Goal: Find specific page/section: Find specific page/section

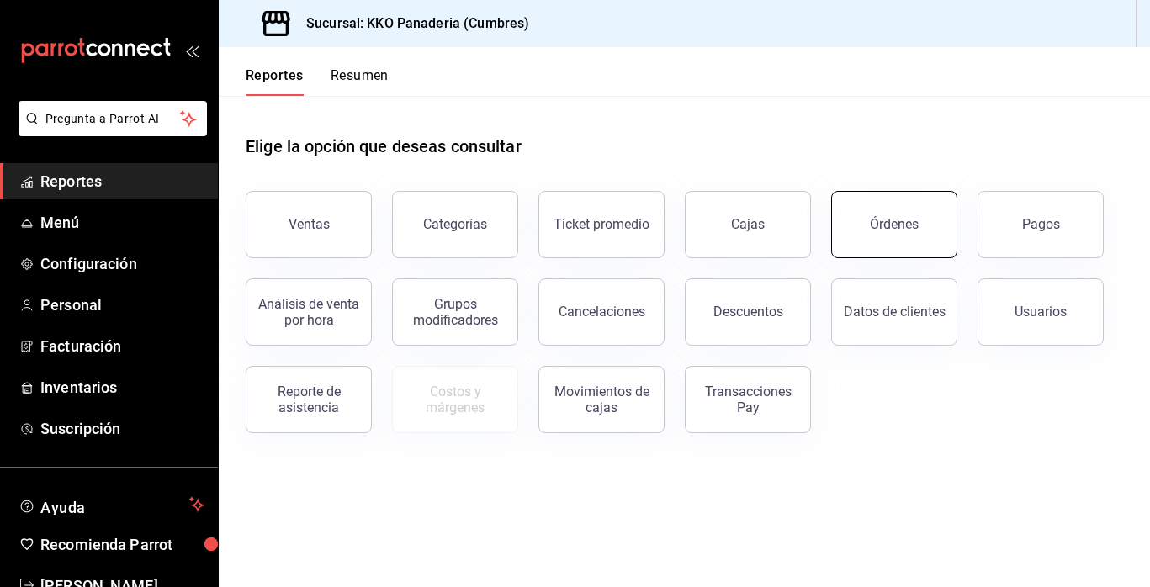
click at [876, 231] on div "Órdenes" at bounding box center [894, 224] width 49 height 16
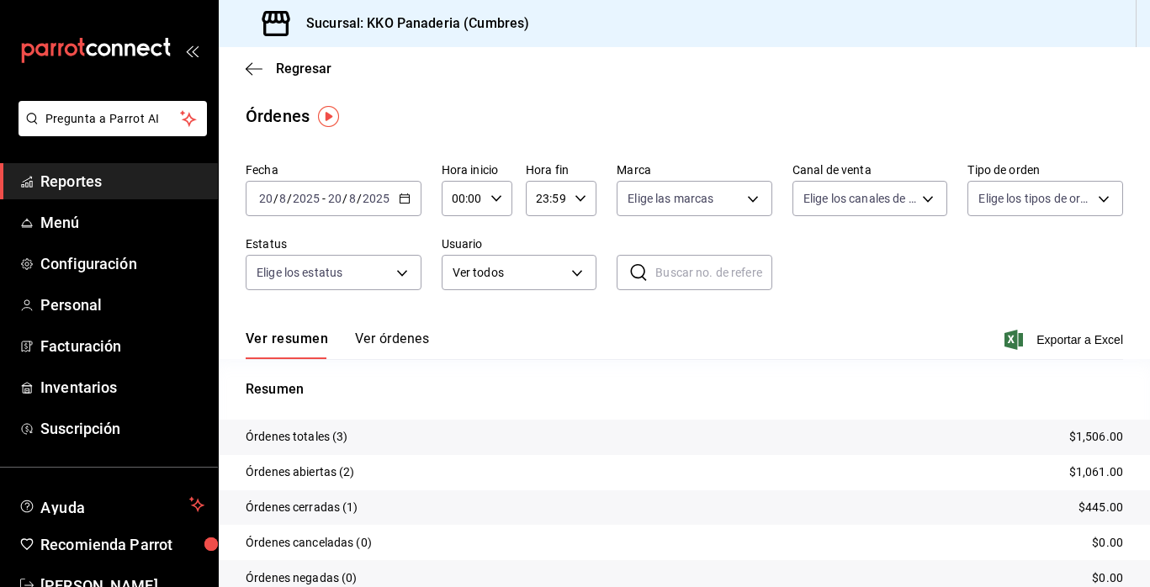
click at [66, 189] on span "Reportes" at bounding box center [122, 181] width 164 height 23
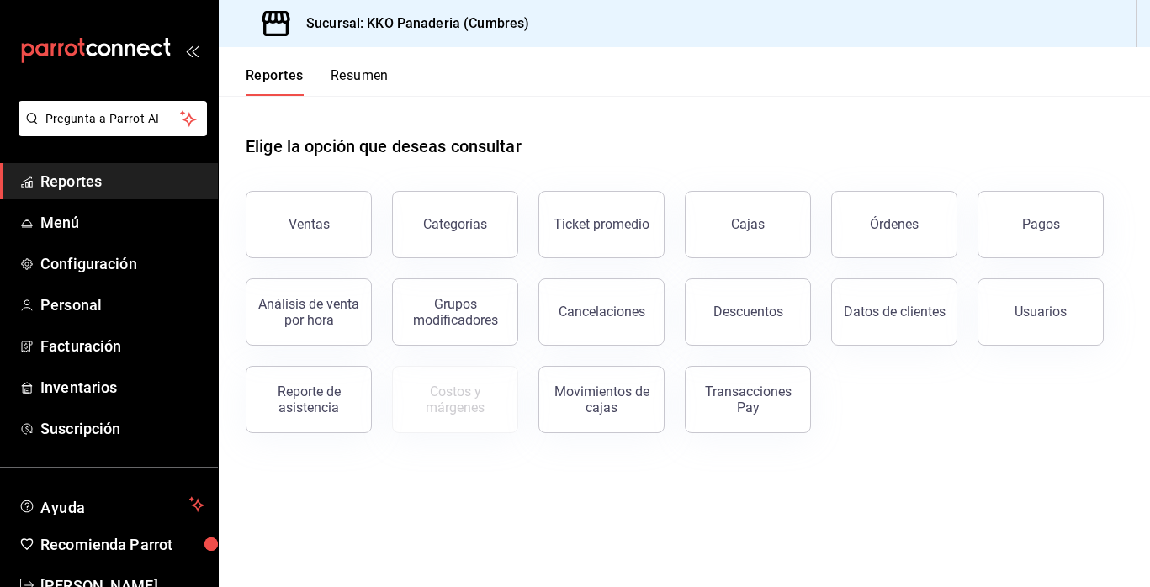
click at [77, 182] on span "Reportes" at bounding box center [122, 181] width 164 height 23
click at [884, 215] on button "Órdenes" at bounding box center [894, 224] width 126 height 67
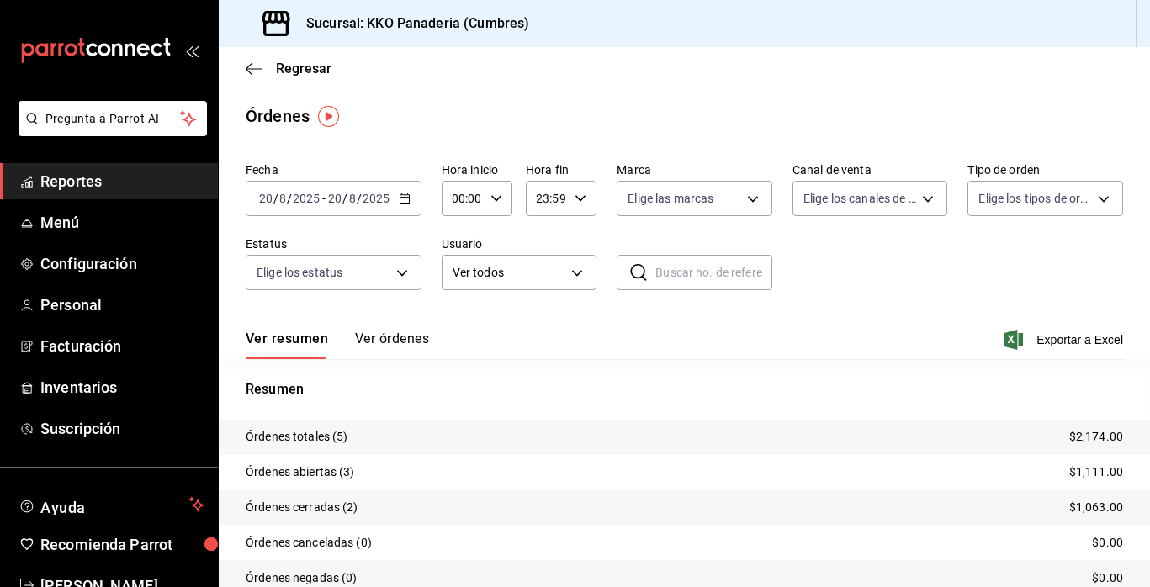
click at [77, 177] on span "Reportes" at bounding box center [122, 181] width 164 height 23
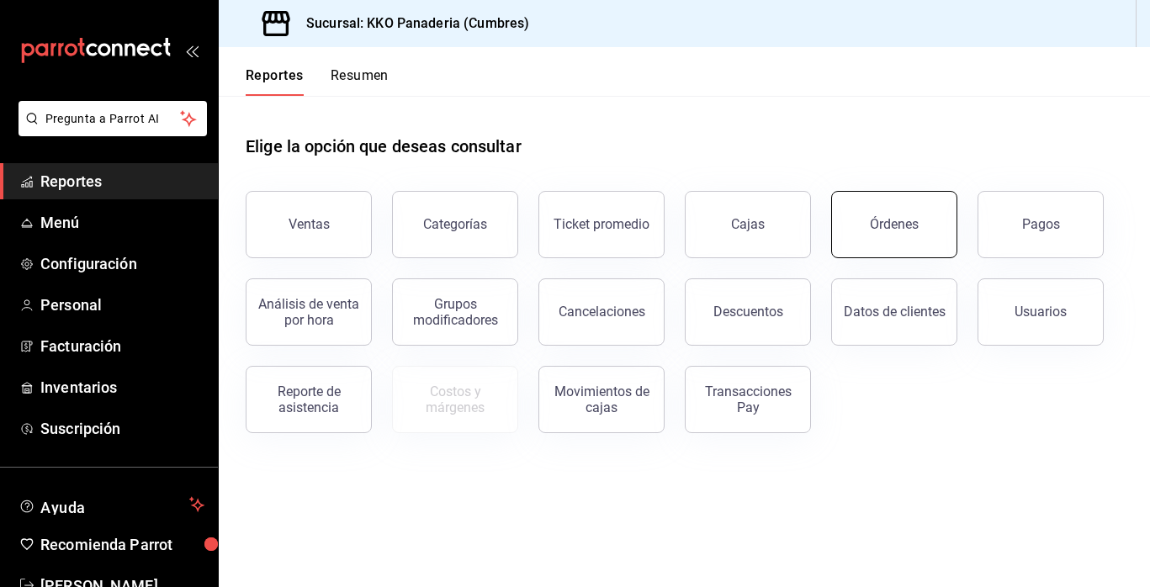
click at [909, 233] on button "Órdenes" at bounding box center [894, 224] width 126 height 67
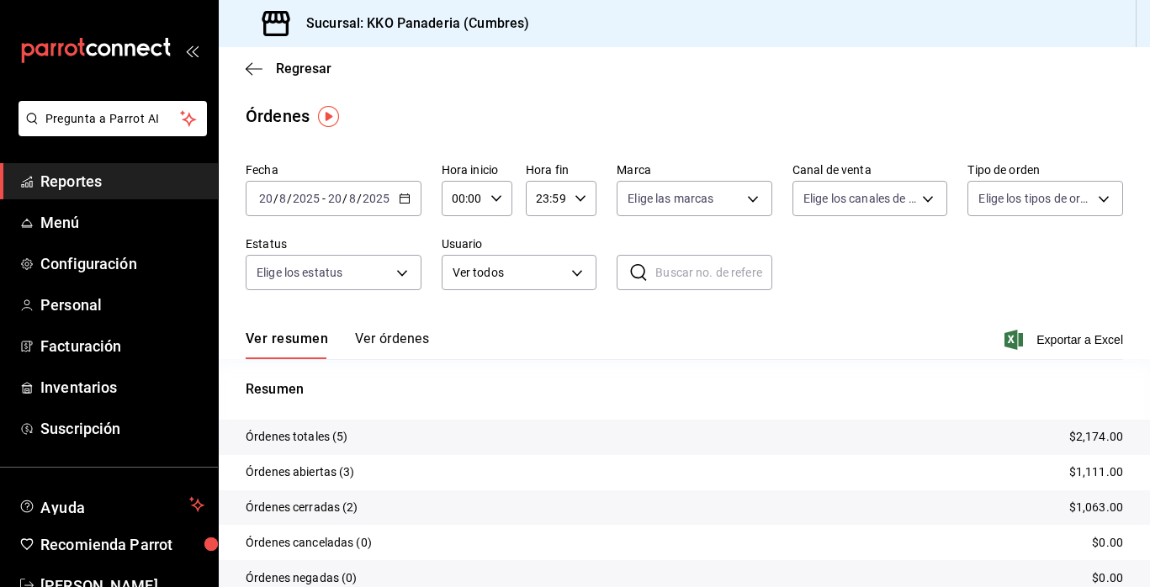
click at [71, 182] on span "Reportes" at bounding box center [122, 181] width 164 height 23
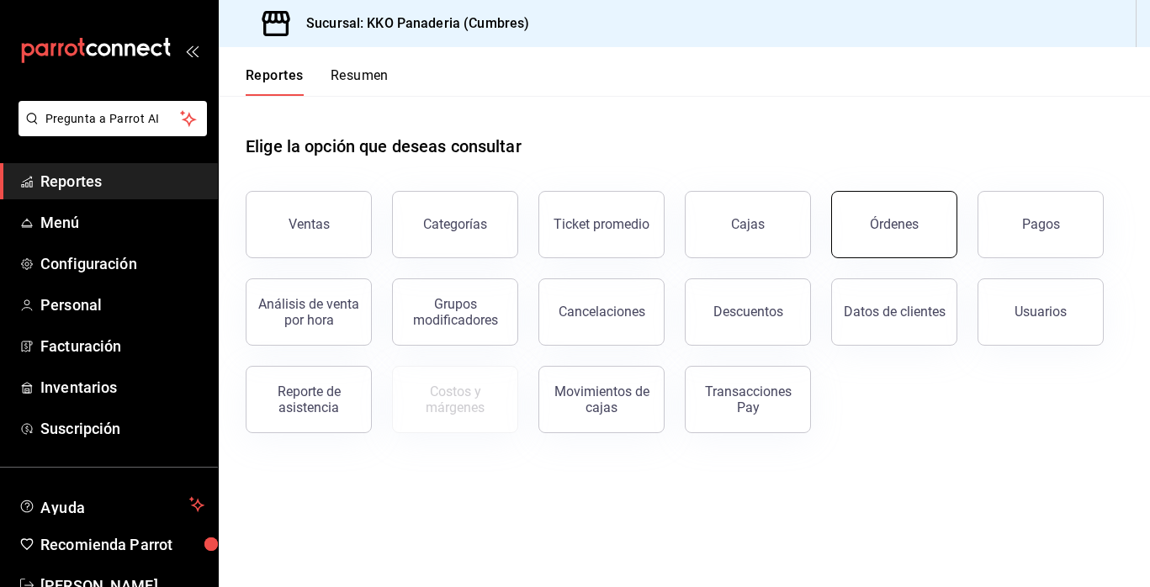
click at [874, 213] on button "Órdenes" at bounding box center [894, 224] width 126 height 67
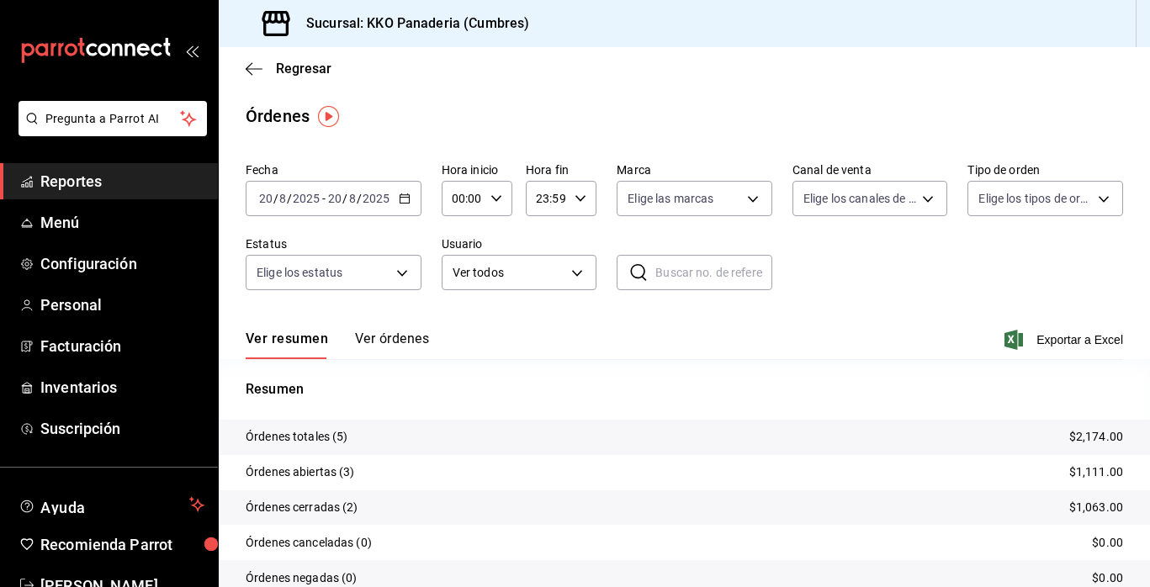
click at [56, 184] on span "Reportes" at bounding box center [122, 181] width 164 height 23
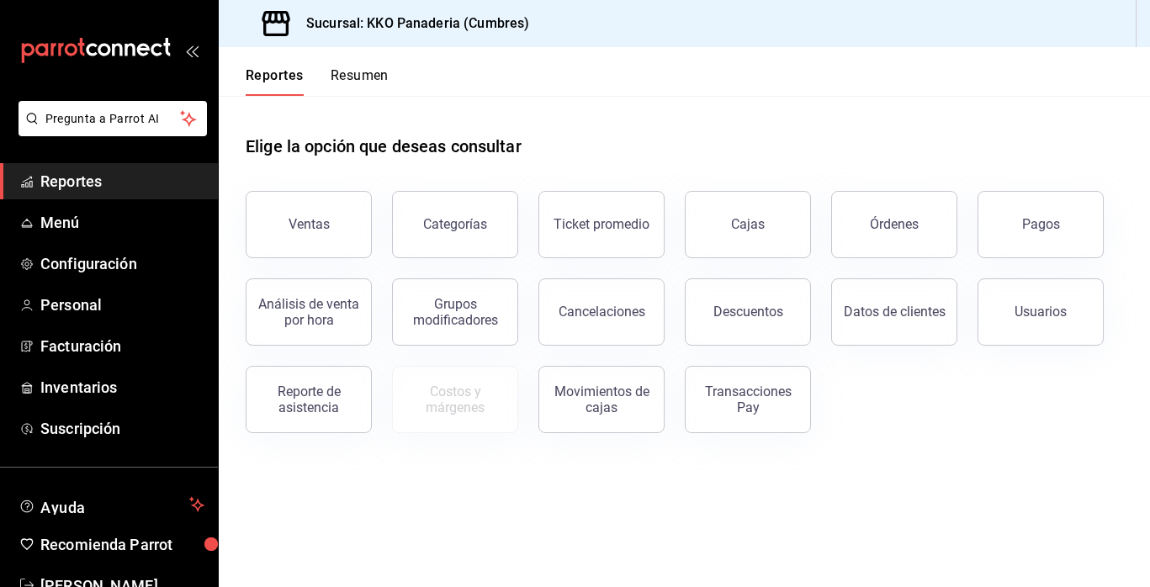
click at [373, 223] on div "Categorías" at bounding box center [445, 215] width 146 height 88
click at [339, 228] on button "Ventas" at bounding box center [309, 224] width 126 height 67
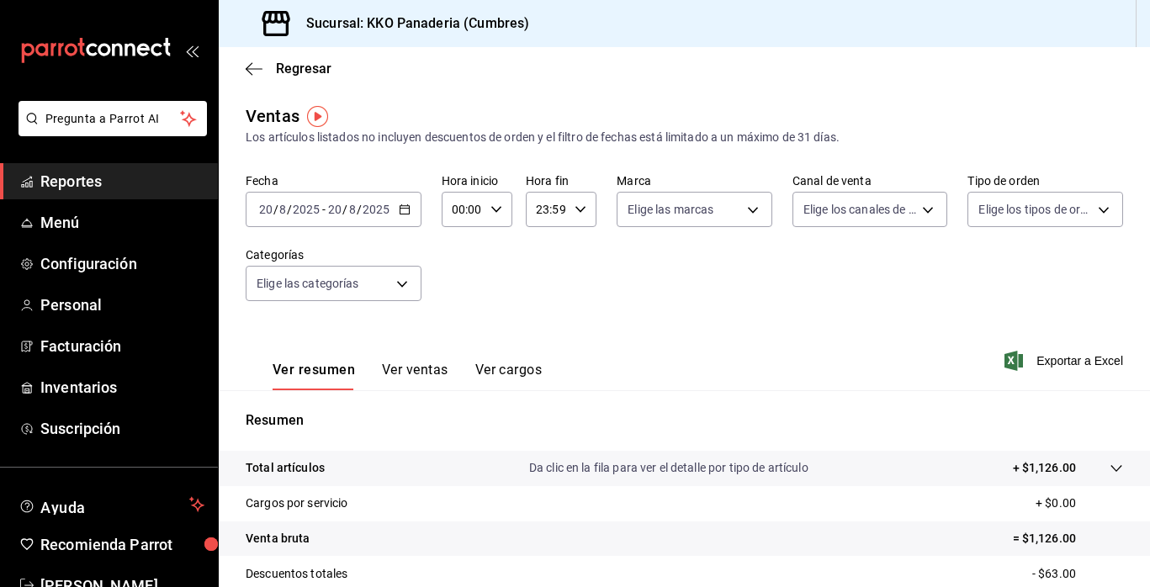
click at [117, 187] on span "Reportes" at bounding box center [122, 181] width 164 height 23
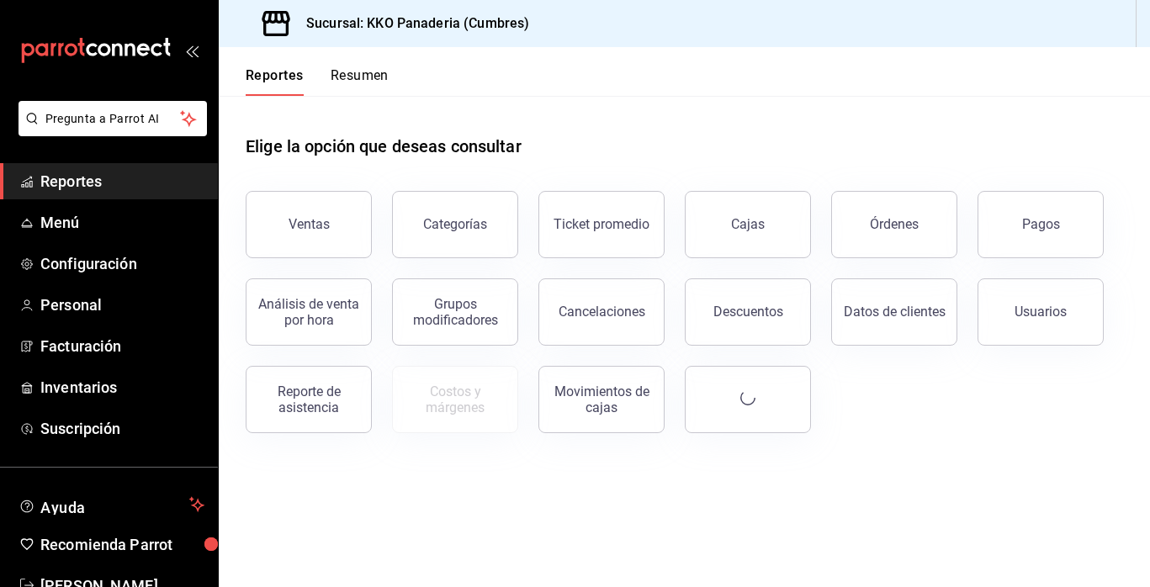
click at [368, 80] on button "Resumen" at bounding box center [360, 81] width 58 height 29
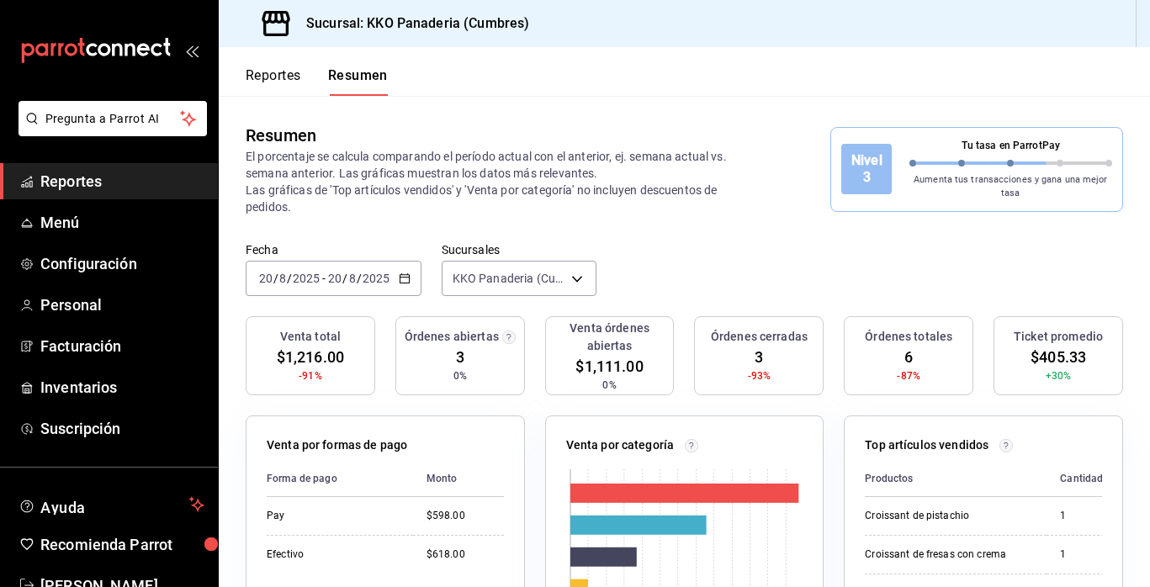
click at [110, 170] on span "Reportes" at bounding box center [122, 181] width 164 height 23
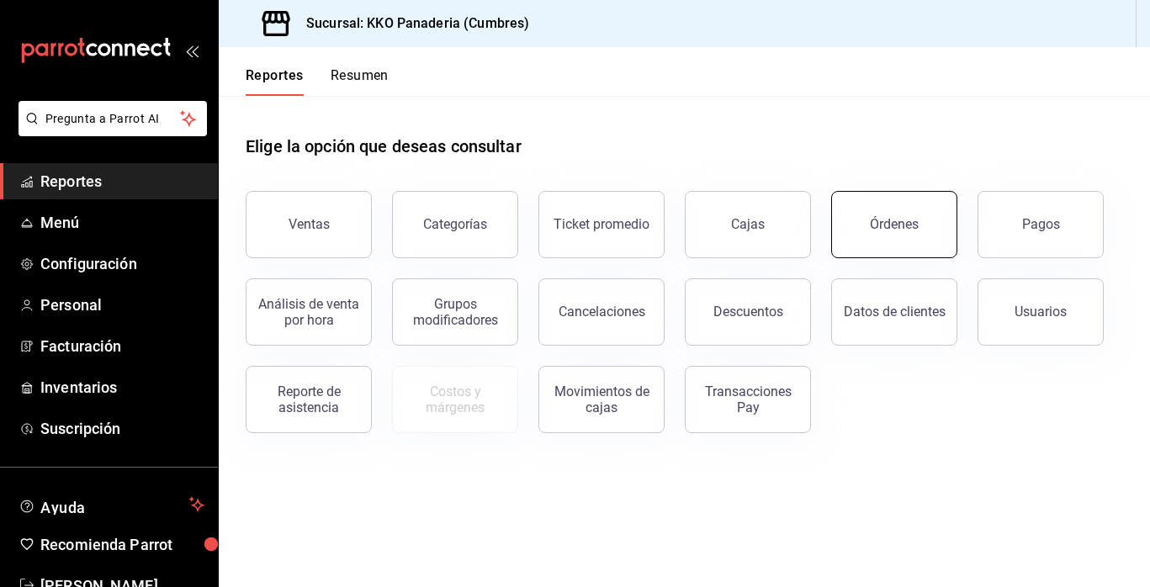
click at [911, 239] on button "Órdenes" at bounding box center [894, 224] width 126 height 67
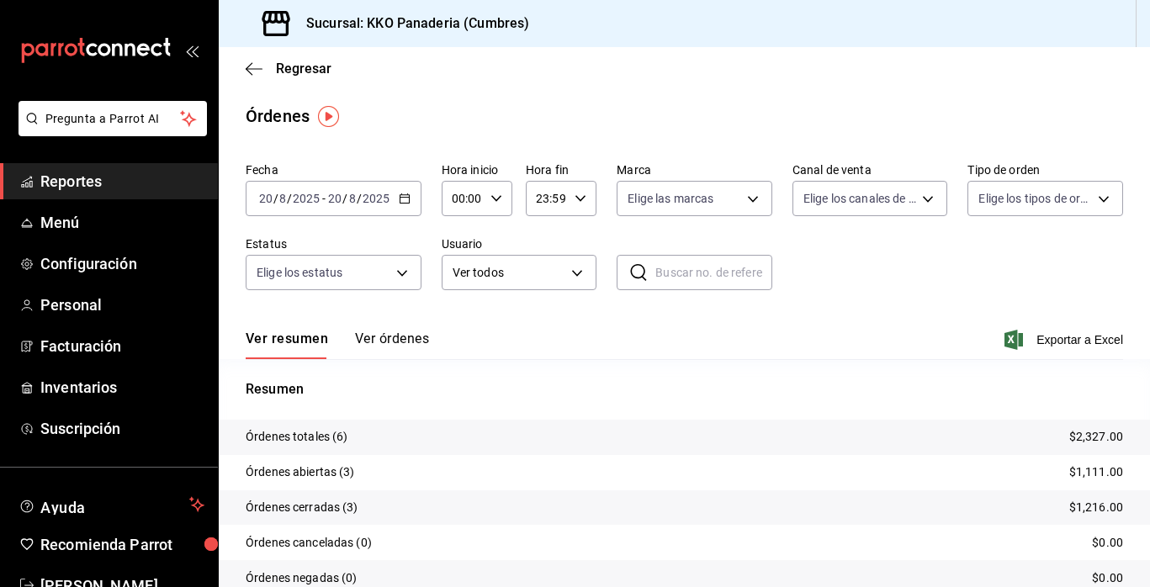
click at [70, 181] on span "Reportes" at bounding box center [122, 181] width 164 height 23
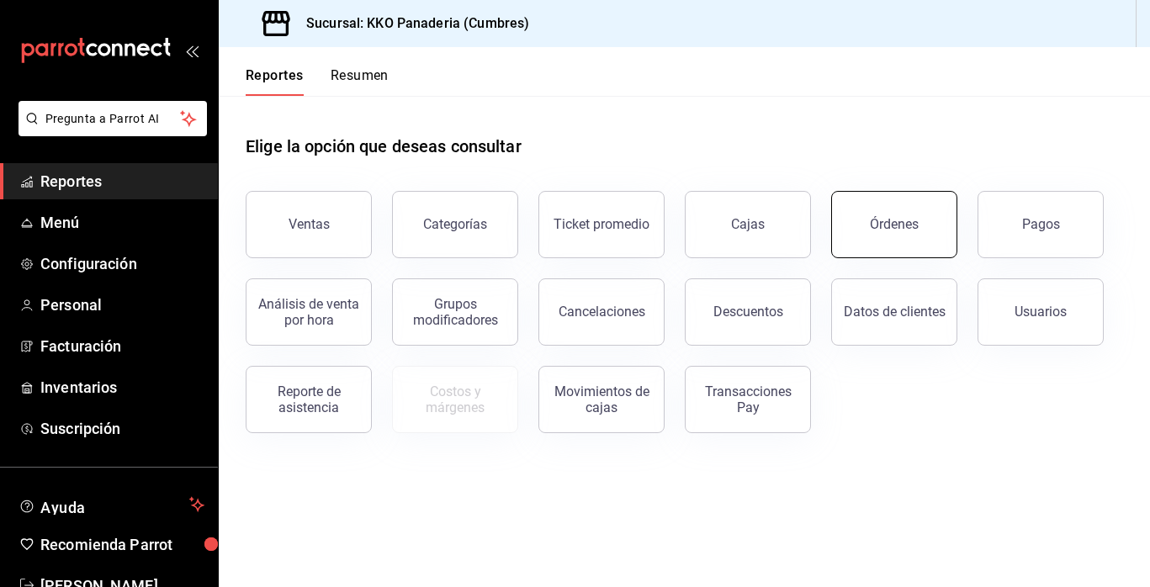
click at [906, 201] on button "Órdenes" at bounding box center [894, 224] width 126 height 67
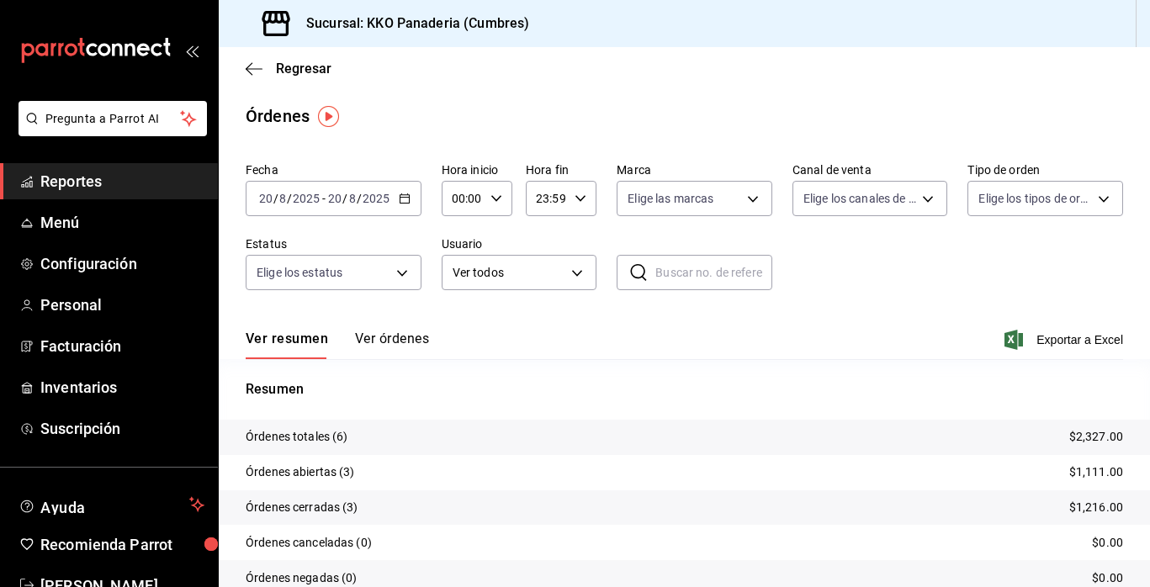
click at [80, 171] on span "Reportes" at bounding box center [122, 181] width 164 height 23
